Goal: Task Accomplishment & Management: Manage account settings

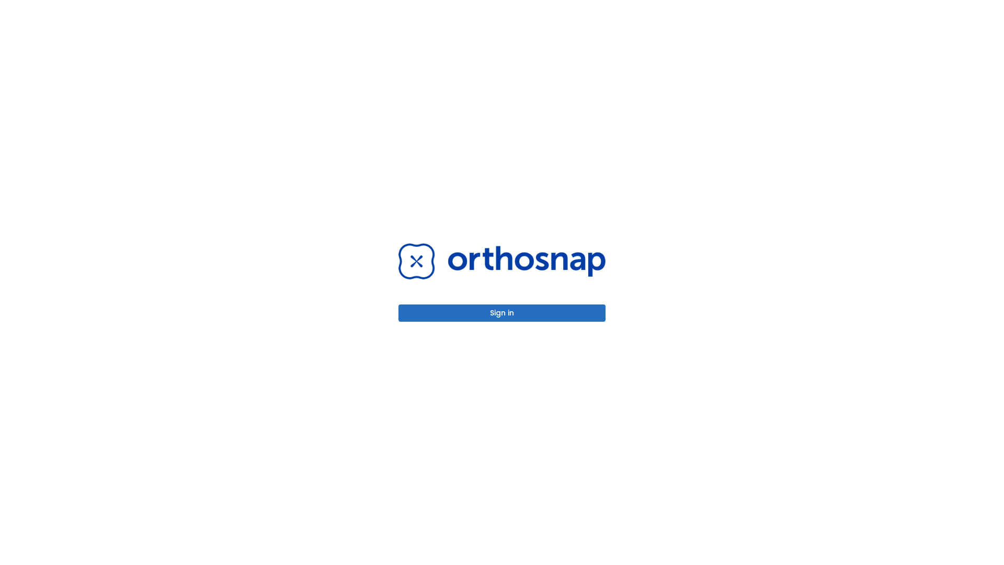
click at [502, 313] on button "Sign in" at bounding box center [501, 312] width 207 height 17
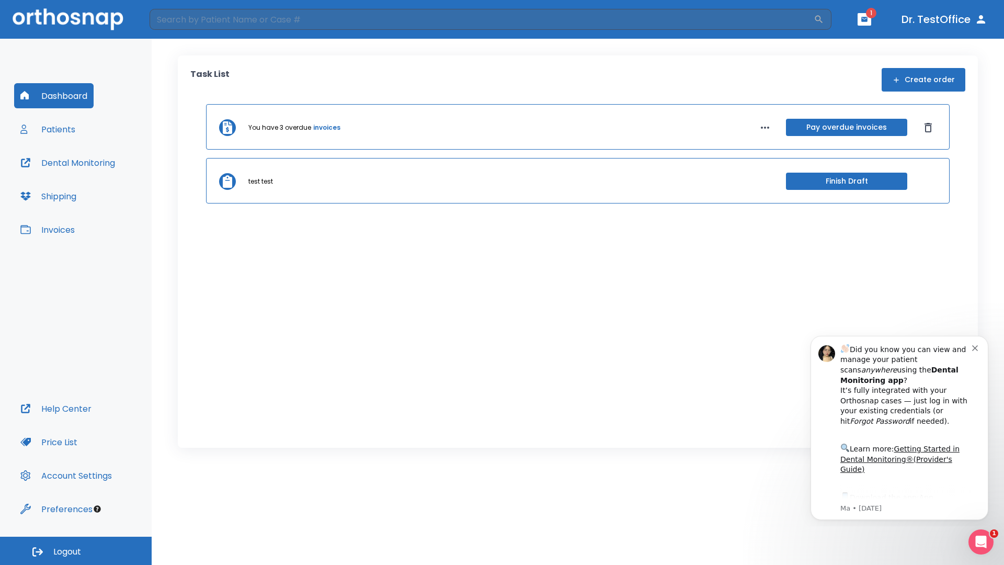
click at [76, 550] on span "Logout" at bounding box center [67, 552] width 28 height 12
